Goal: Information Seeking & Learning: Learn about a topic

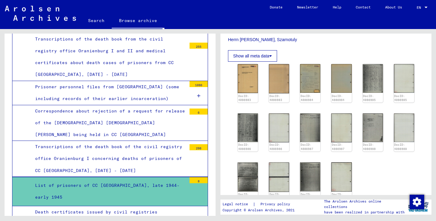
scroll to position [149, 0]
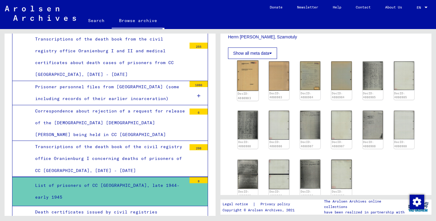
click at [243, 75] on img at bounding box center [247, 76] width 21 height 31
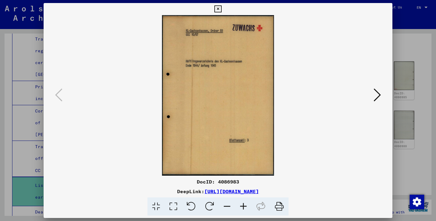
click at [378, 94] on icon at bounding box center [376, 95] width 7 height 15
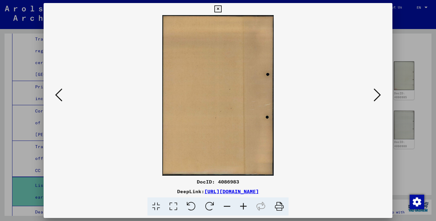
click at [378, 94] on icon at bounding box center [376, 95] width 7 height 15
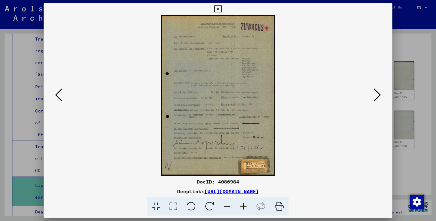
click at [243, 205] on icon at bounding box center [243, 207] width 16 height 18
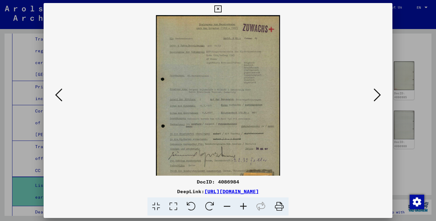
click at [243, 205] on icon at bounding box center [243, 207] width 16 height 18
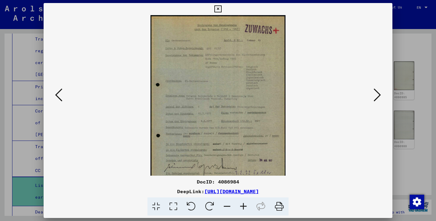
click at [243, 205] on icon at bounding box center [243, 207] width 16 height 18
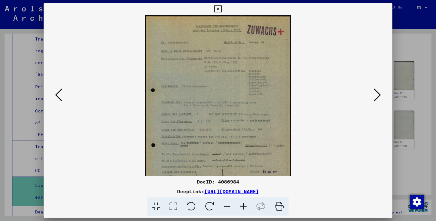
click at [243, 205] on icon at bounding box center [243, 207] width 16 height 18
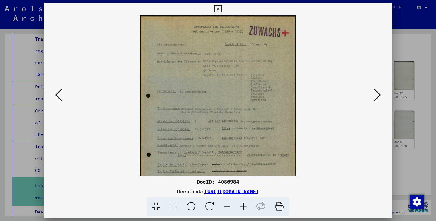
click at [243, 205] on icon at bounding box center [243, 207] width 16 height 18
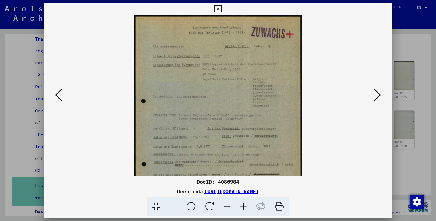
click at [243, 205] on icon at bounding box center [243, 207] width 16 height 18
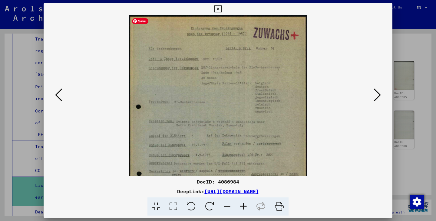
scroll to position [77, 0]
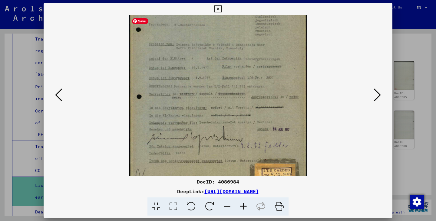
drag, startPoint x: 285, startPoint y: 158, endPoint x: 297, endPoint y: 80, distance: 78.1
click at [297, 80] on img at bounding box center [218, 63] width 178 height 251
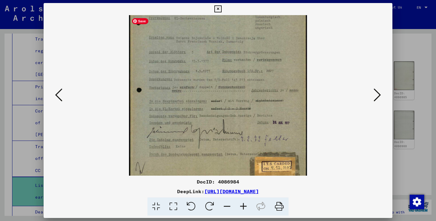
scroll to position [91, 0]
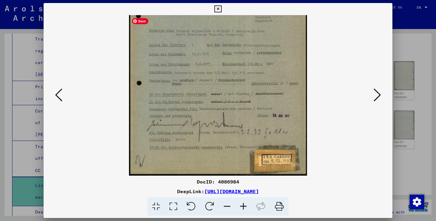
drag, startPoint x: 272, startPoint y: 105, endPoint x: 274, endPoint y: 85, distance: 19.8
click at [274, 85] on img at bounding box center [218, 49] width 178 height 251
click at [375, 89] on icon at bounding box center [376, 95] width 7 height 15
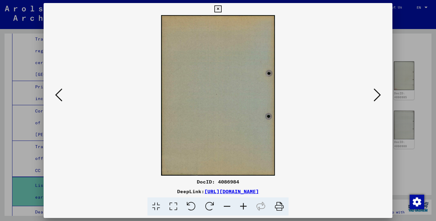
scroll to position [0, 0]
click at [375, 96] on icon at bounding box center [376, 95] width 7 height 15
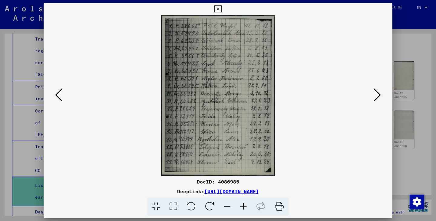
click at [243, 210] on icon at bounding box center [243, 207] width 16 height 18
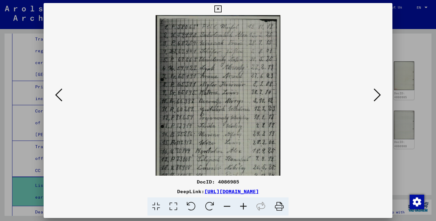
click at [243, 210] on icon at bounding box center [243, 207] width 16 height 18
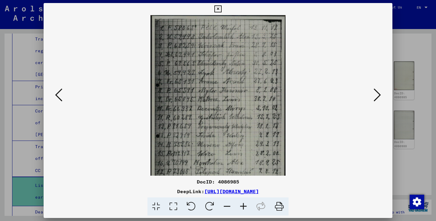
click at [243, 210] on icon at bounding box center [243, 207] width 16 height 18
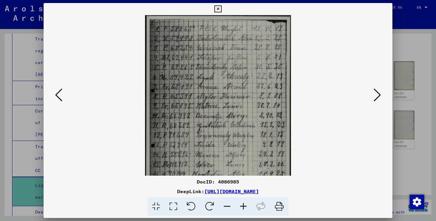
click at [243, 210] on icon at bounding box center [243, 207] width 16 height 18
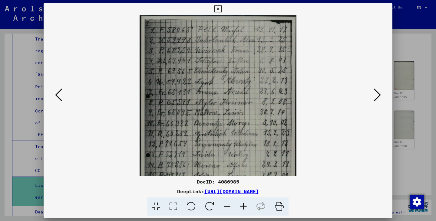
click at [243, 210] on icon at bounding box center [243, 207] width 16 height 18
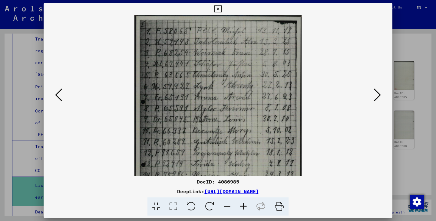
click at [243, 210] on icon at bounding box center [243, 207] width 16 height 18
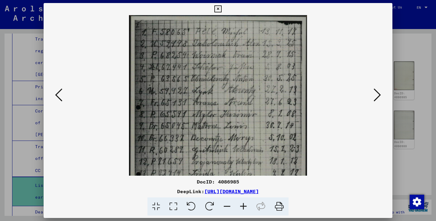
click at [243, 210] on icon at bounding box center [243, 207] width 16 height 18
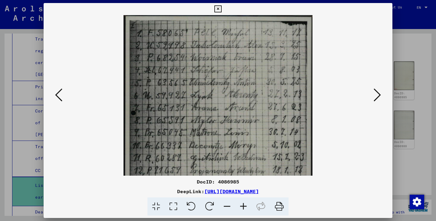
click at [245, 206] on icon at bounding box center [243, 207] width 16 height 18
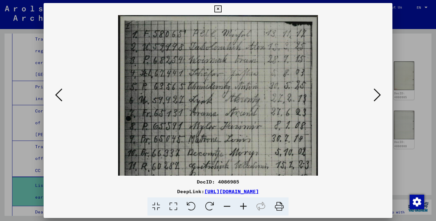
click at [245, 206] on icon at bounding box center [243, 207] width 16 height 18
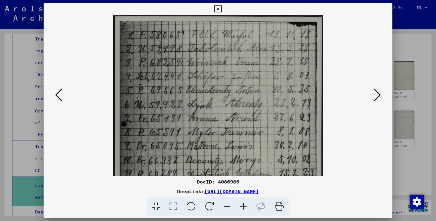
click at [245, 206] on icon at bounding box center [243, 207] width 16 height 18
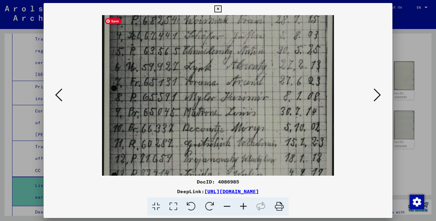
scroll to position [48, 0]
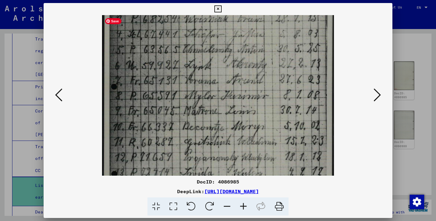
drag, startPoint x: 287, startPoint y: 150, endPoint x: 290, endPoint y: 102, distance: 48.5
click at [290, 102] on img at bounding box center [217, 130] width 231 height 327
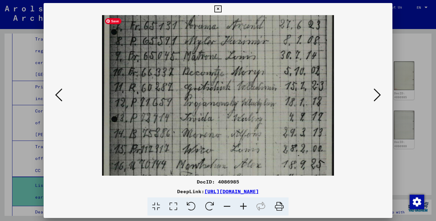
scroll to position [104, 0]
drag, startPoint x: 280, startPoint y: 144, endPoint x: 290, endPoint y: 88, distance: 56.7
click at [290, 88] on img at bounding box center [217, 74] width 231 height 327
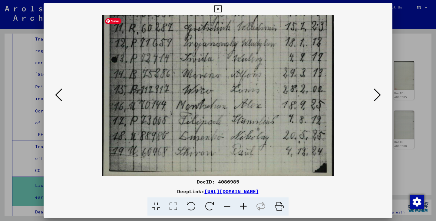
drag, startPoint x: 281, startPoint y: 135, endPoint x: 286, endPoint y: 75, distance: 60.1
click at [286, 75] on img at bounding box center [217, 15] width 231 height 327
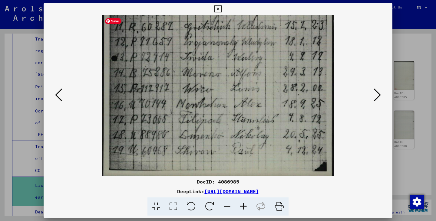
scroll to position [166, 0]
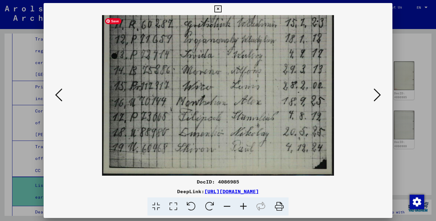
drag, startPoint x: 290, startPoint y: 104, endPoint x: 291, endPoint y: 84, distance: 19.4
click at [291, 84] on img at bounding box center [217, 12] width 231 height 327
click at [376, 92] on icon at bounding box center [376, 95] width 7 height 15
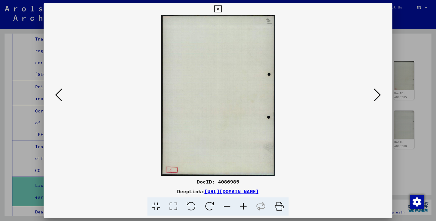
click at [378, 96] on icon at bounding box center [376, 95] width 7 height 15
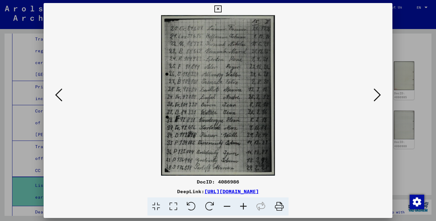
click at [244, 205] on icon at bounding box center [243, 207] width 16 height 18
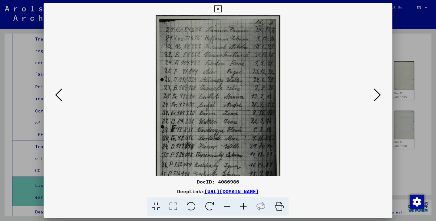
click at [244, 205] on icon at bounding box center [243, 207] width 16 height 18
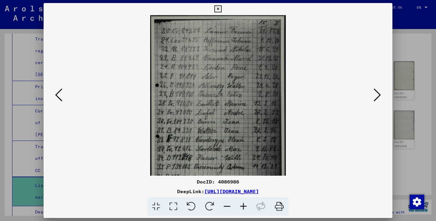
click at [244, 205] on icon at bounding box center [243, 207] width 16 height 18
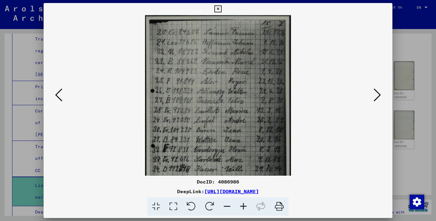
click at [244, 205] on icon at bounding box center [243, 207] width 16 height 18
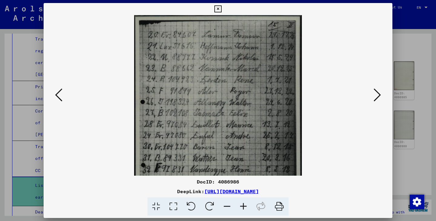
click at [244, 205] on icon at bounding box center [243, 207] width 16 height 18
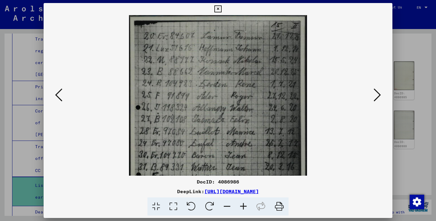
click at [244, 205] on icon at bounding box center [243, 207] width 16 height 18
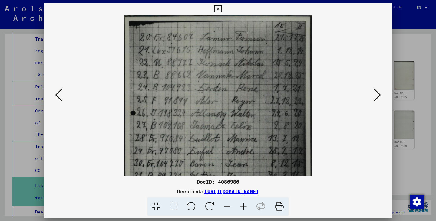
click at [244, 205] on icon at bounding box center [243, 207] width 16 height 18
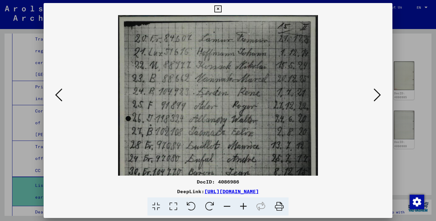
click at [244, 205] on icon at bounding box center [243, 207] width 16 height 18
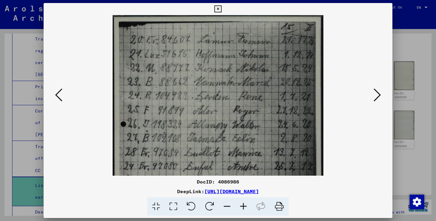
drag, startPoint x: 294, startPoint y: 152, endPoint x: 294, endPoint y: 148, distance: 3.6
click at [294, 148] on img at bounding box center [218, 163] width 210 height 297
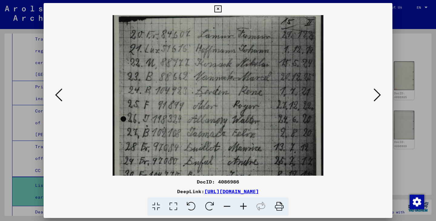
click at [241, 205] on icon at bounding box center [243, 207] width 16 height 18
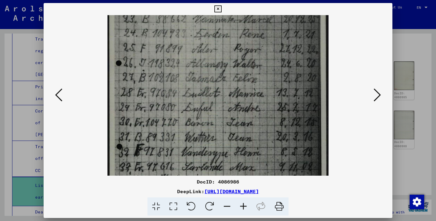
drag, startPoint x: 300, startPoint y: 123, endPoint x: 300, endPoint y: 89, distance: 33.3
click at [300, 89] on img at bounding box center [217, 105] width 221 height 312
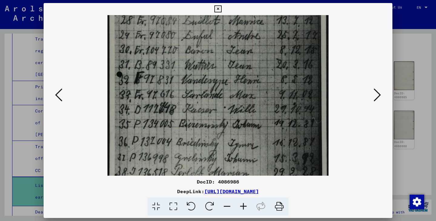
drag, startPoint x: 285, startPoint y: 124, endPoint x: 286, endPoint y: 66, distance: 57.5
click at [286, 66] on img at bounding box center [217, 32] width 221 height 312
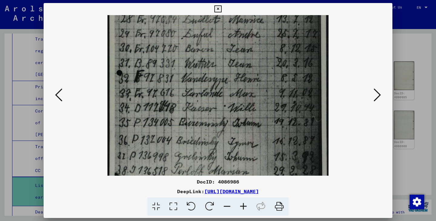
scroll to position [151, 0]
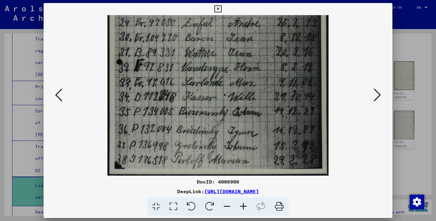
drag, startPoint x: 269, startPoint y: 145, endPoint x: 273, endPoint y: 63, distance: 82.4
click at [273, 63] on img at bounding box center [217, 20] width 221 height 312
click at [375, 97] on icon at bounding box center [376, 95] width 7 height 15
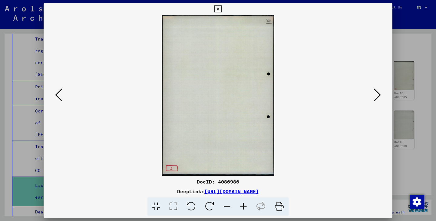
click at [376, 97] on icon at bounding box center [376, 95] width 7 height 15
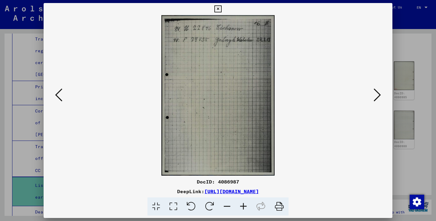
click at [376, 94] on icon at bounding box center [376, 95] width 7 height 15
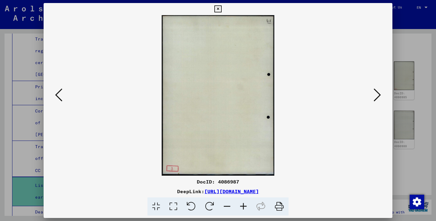
click at [376, 94] on icon at bounding box center [376, 95] width 7 height 15
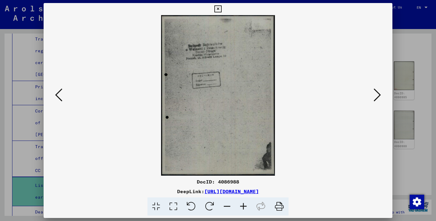
click at [376, 94] on icon at bounding box center [376, 95] width 7 height 15
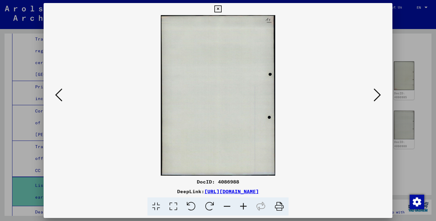
click at [376, 94] on icon at bounding box center [376, 95] width 7 height 15
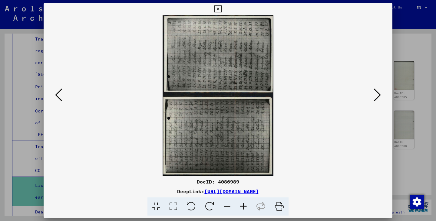
click at [207, 203] on icon at bounding box center [209, 207] width 18 height 18
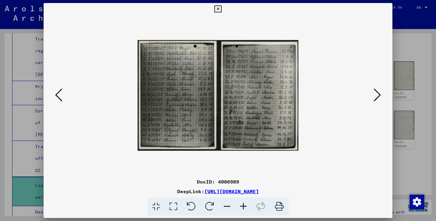
click at [243, 204] on icon at bounding box center [243, 207] width 16 height 18
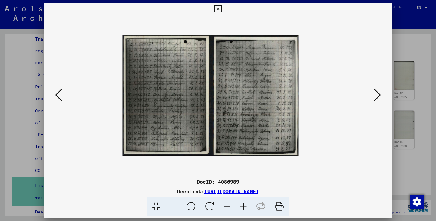
click at [243, 204] on icon at bounding box center [243, 207] width 16 height 18
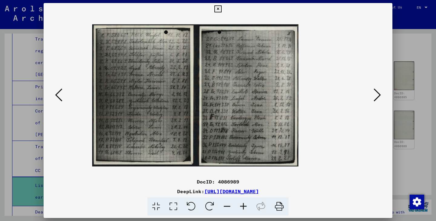
click at [243, 204] on icon at bounding box center [243, 207] width 16 height 18
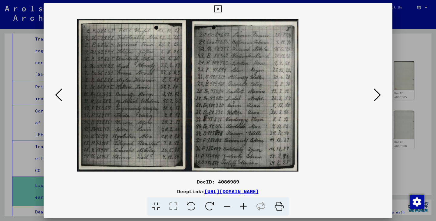
click at [243, 204] on icon at bounding box center [243, 207] width 16 height 18
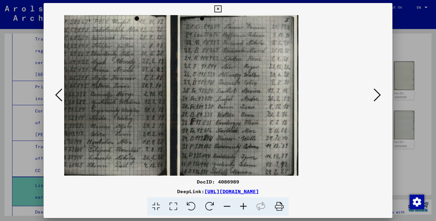
click at [243, 204] on icon at bounding box center [243, 207] width 16 height 18
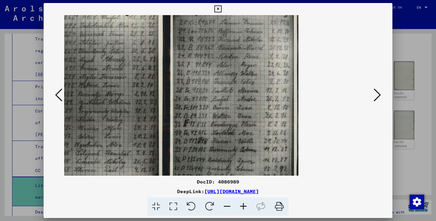
click at [243, 204] on icon at bounding box center [243, 207] width 16 height 18
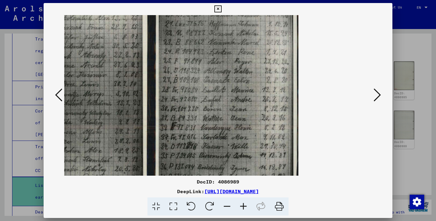
click at [243, 204] on icon at bounding box center [243, 207] width 16 height 18
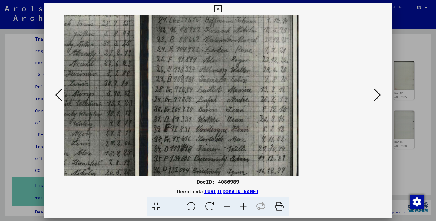
click at [243, 204] on icon at bounding box center [243, 207] width 16 height 18
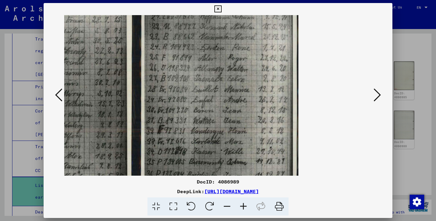
click at [243, 204] on icon at bounding box center [243, 207] width 16 height 18
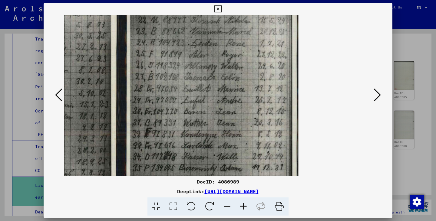
click at [243, 204] on icon at bounding box center [243, 207] width 16 height 18
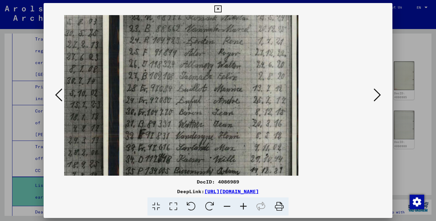
click at [243, 204] on icon at bounding box center [243, 207] width 16 height 18
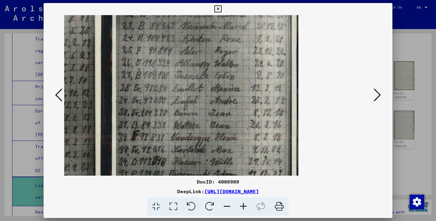
click at [243, 204] on icon at bounding box center [243, 207] width 16 height 18
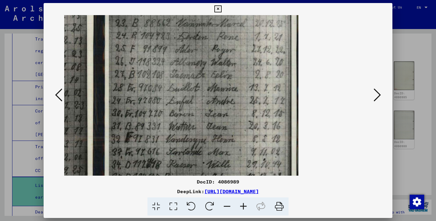
drag, startPoint x: 194, startPoint y: 81, endPoint x: 366, endPoint y: 142, distance: 182.2
click at [366, 142] on div at bounding box center [217, 95] width 307 height 161
drag, startPoint x: 247, startPoint y: 84, endPoint x: 254, endPoint y: 138, distance: 54.3
click at [254, 138] on img at bounding box center [97, 94] width 403 height 277
drag, startPoint x: 254, startPoint y: 138, endPoint x: 261, endPoint y: 104, distance: 35.0
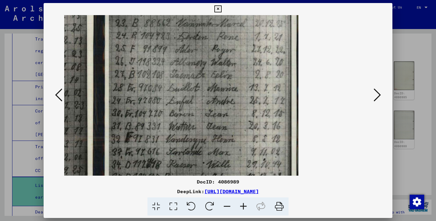
click at [261, 104] on img at bounding box center [97, 94] width 403 height 277
drag, startPoint x: 252, startPoint y: 132, endPoint x: 260, endPoint y: 235, distance: 103.2
click at [260, 221] on html "Search Browse archive Donate Newsletter Help Contact About Us Search Browse arc…" at bounding box center [218, 110] width 436 height 221
drag, startPoint x: 175, startPoint y: 85, endPoint x: 186, endPoint y: 160, distance: 76.4
click at [186, 160] on img at bounding box center [97, 94] width 403 height 277
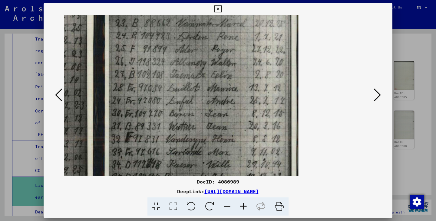
scroll to position [0, 0]
click at [228, 208] on icon at bounding box center [227, 207] width 16 height 18
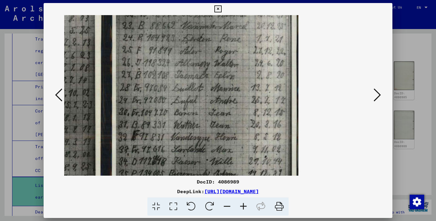
click at [228, 208] on icon at bounding box center [227, 207] width 16 height 18
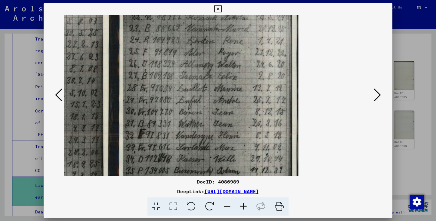
click at [228, 208] on icon at bounding box center [227, 207] width 16 height 18
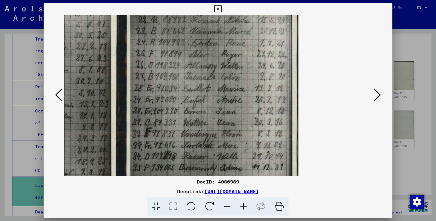
click at [228, 208] on icon at bounding box center [227, 207] width 16 height 18
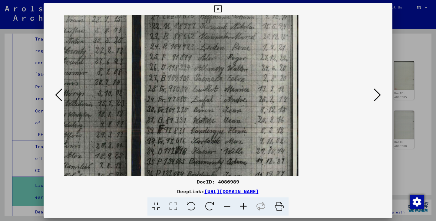
click at [228, 208] on icon at bounding box center [227, 207] width 16 height 18
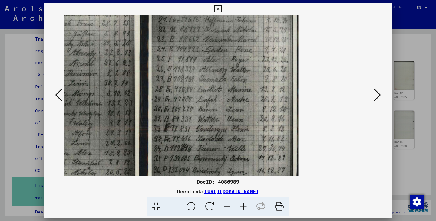
click at [228, 208] on icon at bounding box center [227, 207] width 16 height 18
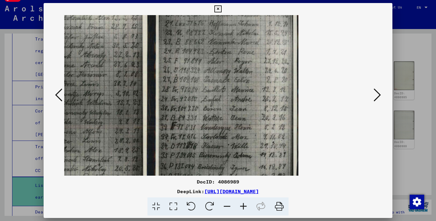
scroll to position [0, 0]
drag, startPoint x: 179, startPoint y: 92, endPoint x: 223, endPoint y: 134, distance: 61.4
click at [223, 134] on img at bounding box center [150, 95] width 297 height 204
drag, startPoint x: 222, startPoint y: 61, endPoint x: 223, endPoint y: 123, distance: 61.4
click at [223, 123] on img at bounding box center [150, 95] width 297 height 204
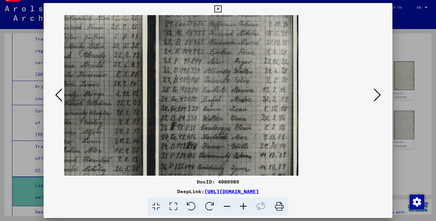
drag, startPoint x: 217, startPoint y: 123, endPoint x: 297, endPoint y: 119, distance: 79.7
click at [297, 119] on img at bounding box center [150, 95] width 297 height 204
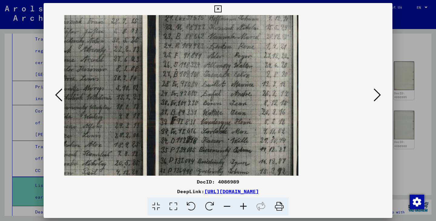
click at [231, 206] on icon at bounding box center [227, 207] width 16 height 18
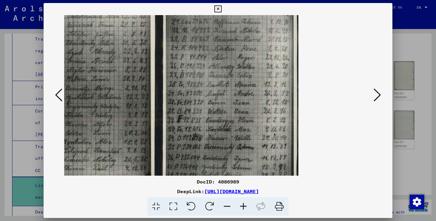
click at [231, 206] on icon at bounding box center [227, 207] width 16 height 18
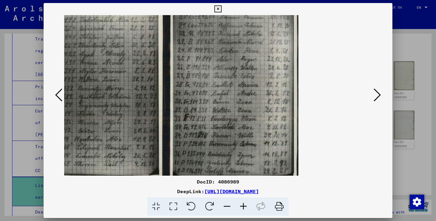
click at [231, 206] on icon at bounding box center [227, 207] width 16 height 18
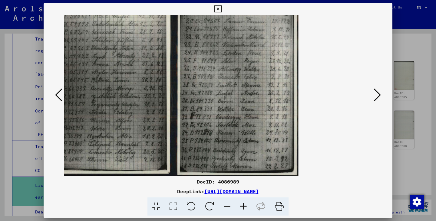
click at [231, 206] on icon at bounding box center [227, 207] width 16 height 18
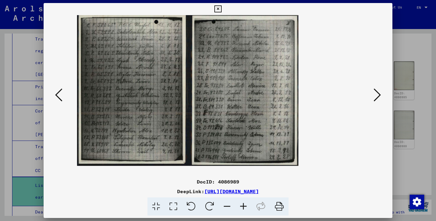
click at [370, 94] on div at bounding box center [217, 95] width 307 height 161
click at [376, 94] on icon at bounding box center [376, 95] width 7 height 15
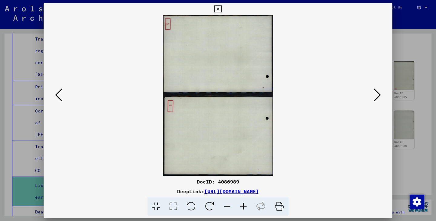
click at [376, 94] on icon at bounding box center [376, 95] width 7 height 15
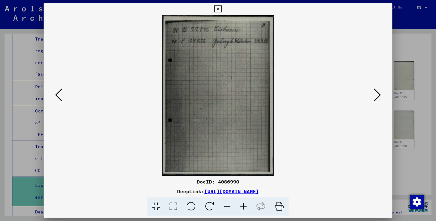
click at [376, 94] on icon at bounding box center [376, 95] width 7 height 15
